Goal: Check status: Check status

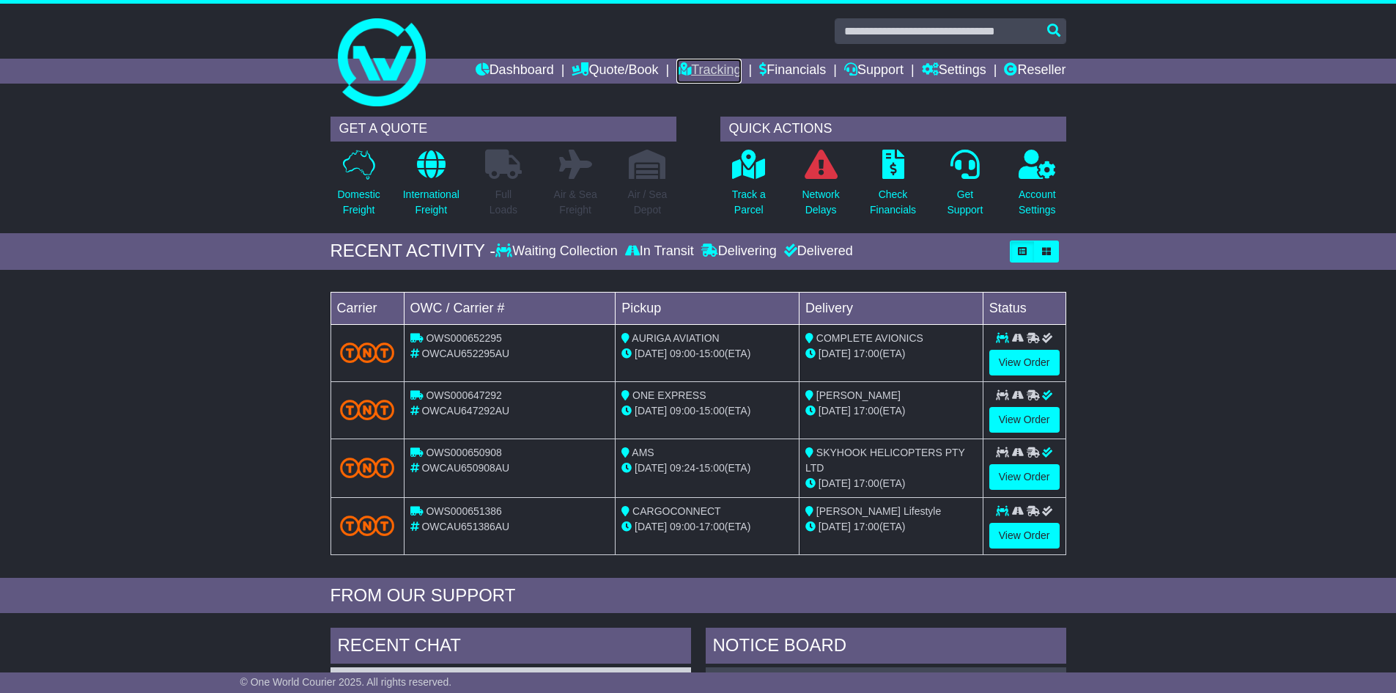
click at [694, 69] on link "Tracking" at bounding box center [708, 71] width 64 height 25
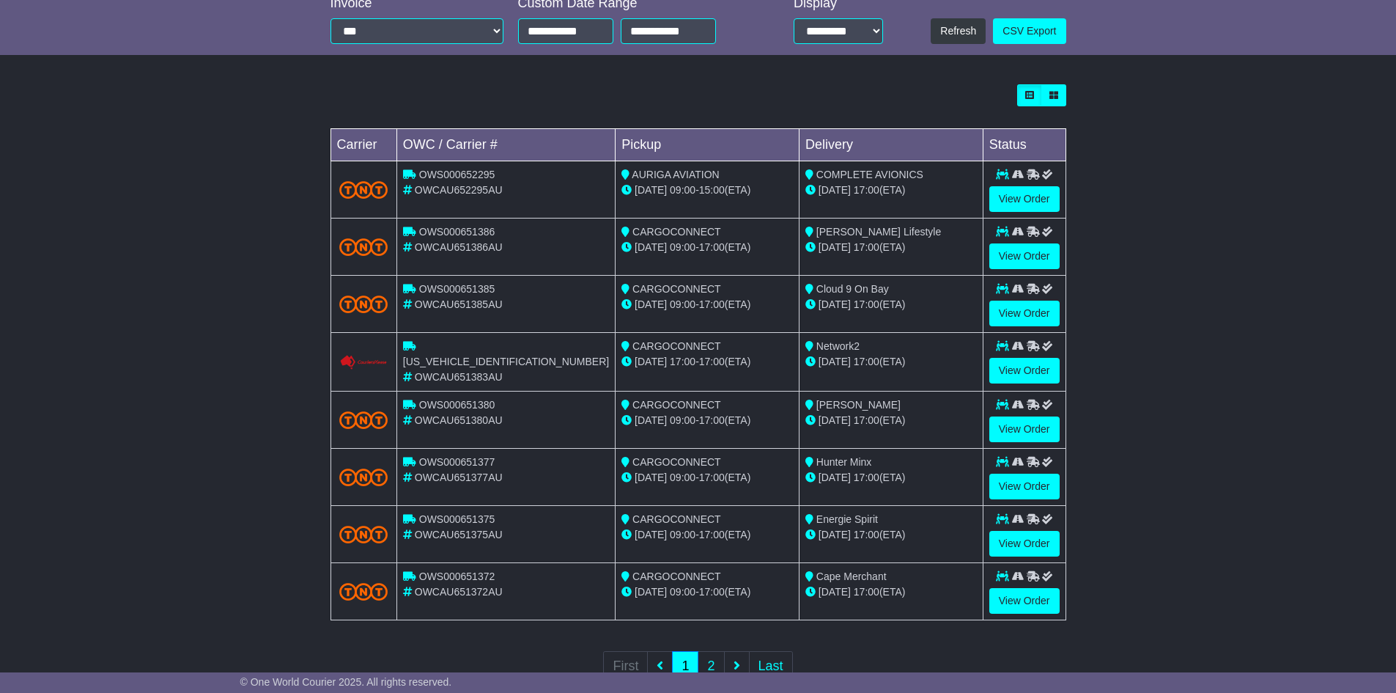
scroll to position [391, 0]
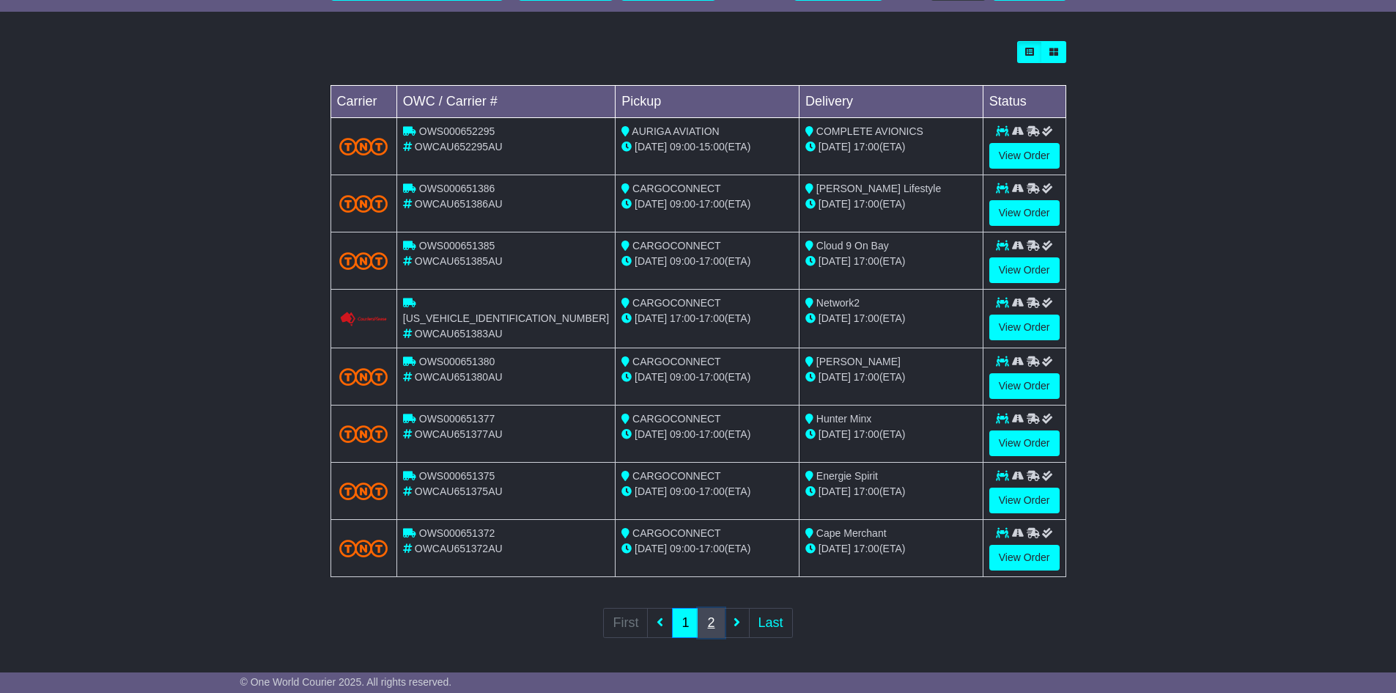
click at [713, 622] on link "2" at bounding box center [711, 623] width 26 height 30
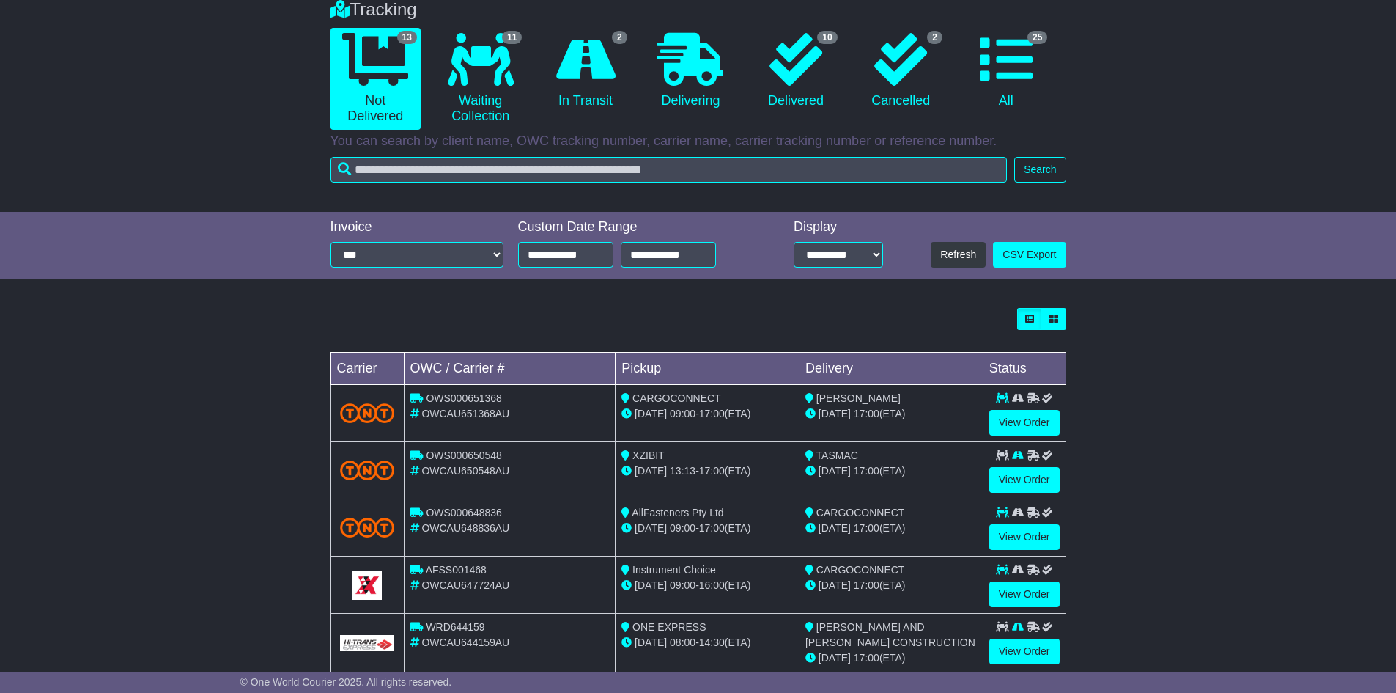
scroll to position [221, 0]
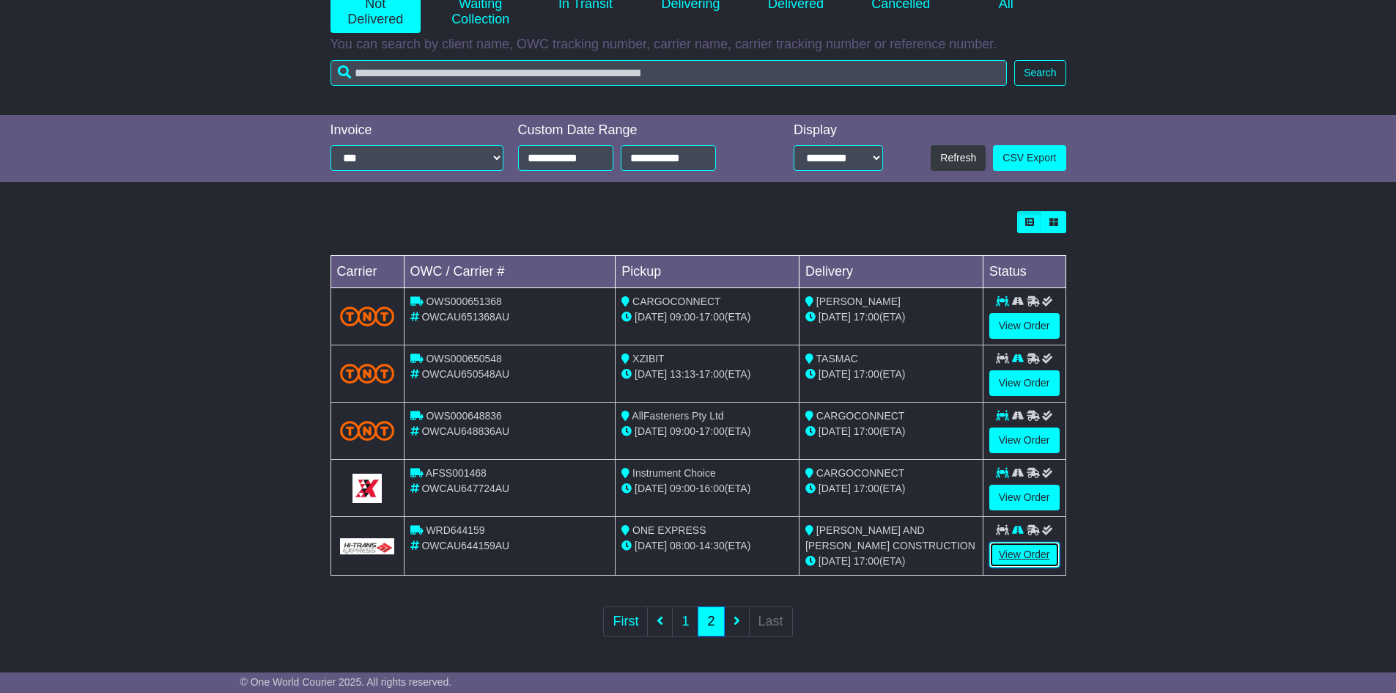
click at [1011, 553] on link "View Order" at bounding box center [1024, 555] width 70 height 26
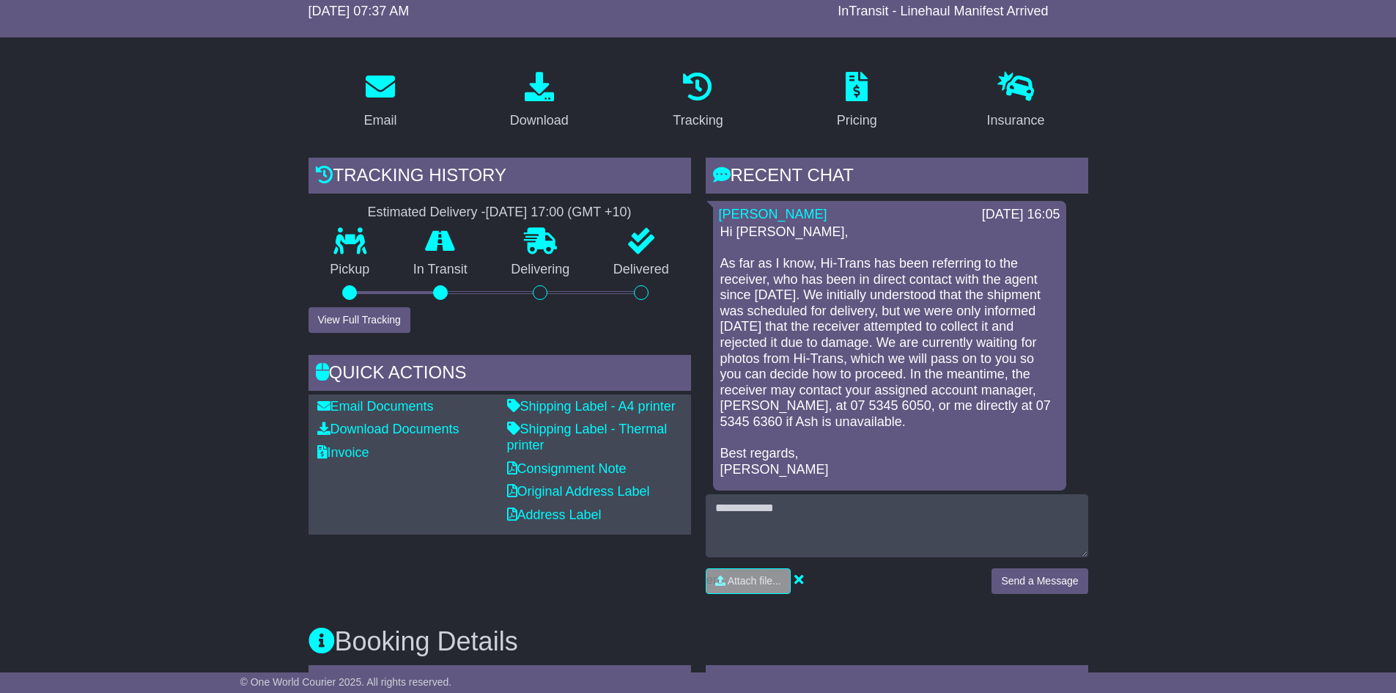
scroll to position [220, 0]
